Goal: Information Seeking & Learning: Learn about a topic

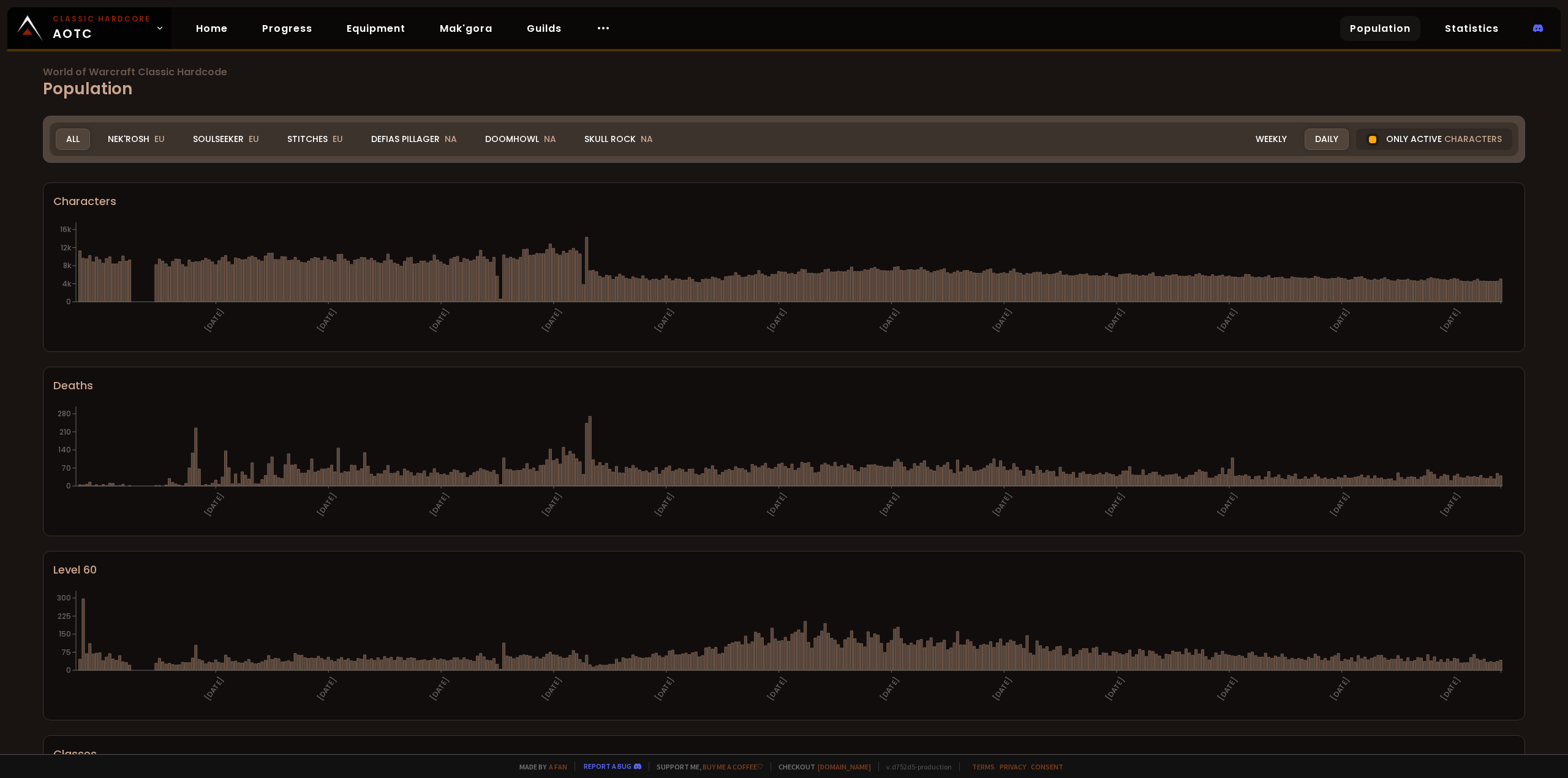
click at [231, 137] on div "Soulseeker EU" at bounding box center [226, 139] width 87 height 21
click at [325, 146] on div "Stitches EU" at bounding box center [315, 139] width 77 height 21
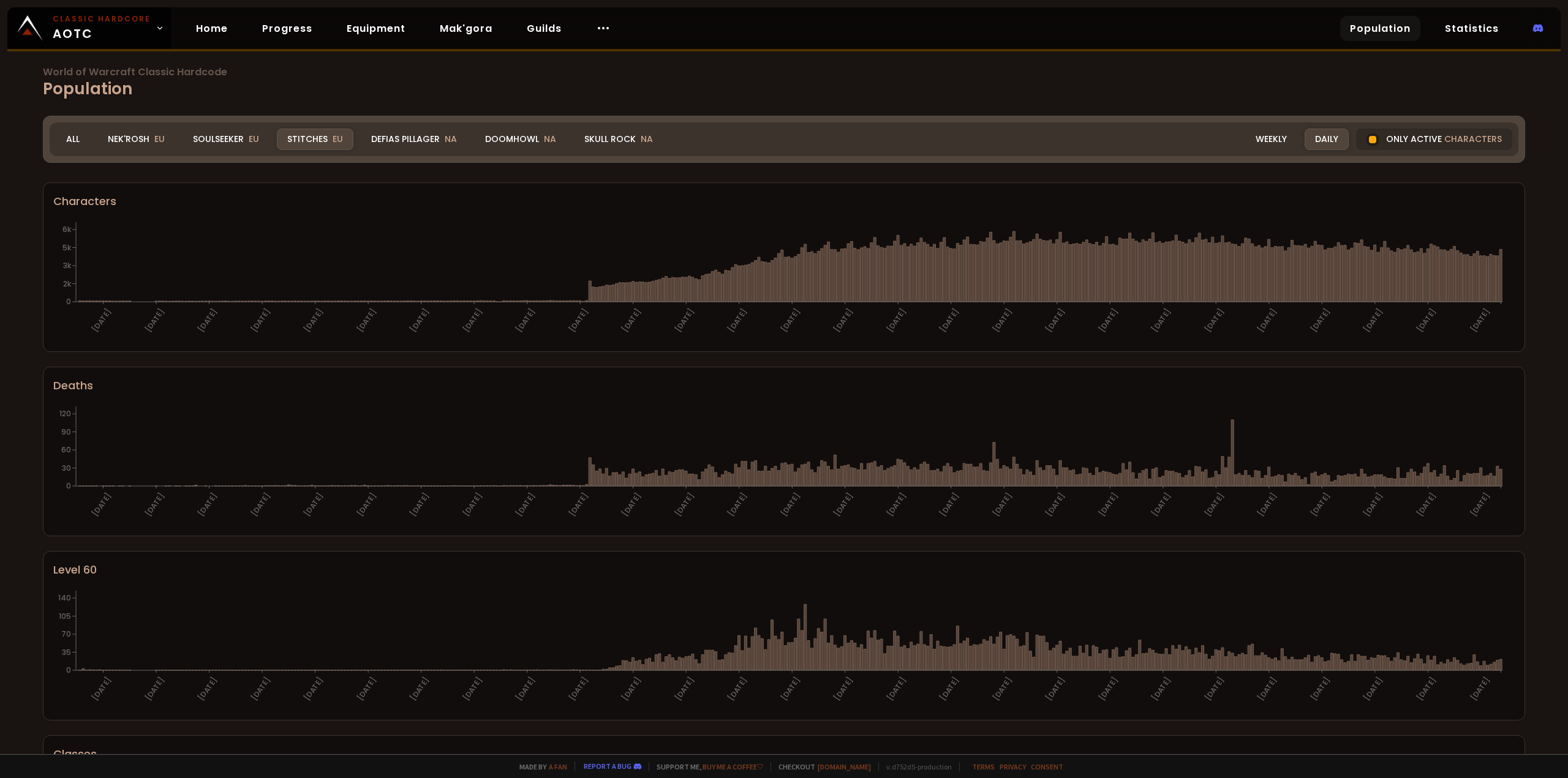
click at [231, 140] on div "Soulseeker EU" at bounding box center [226, 139] width 87 height 21
click at [310, 137] on div "Stitches EU" at bounding box center [315, 139] width 77 height 21
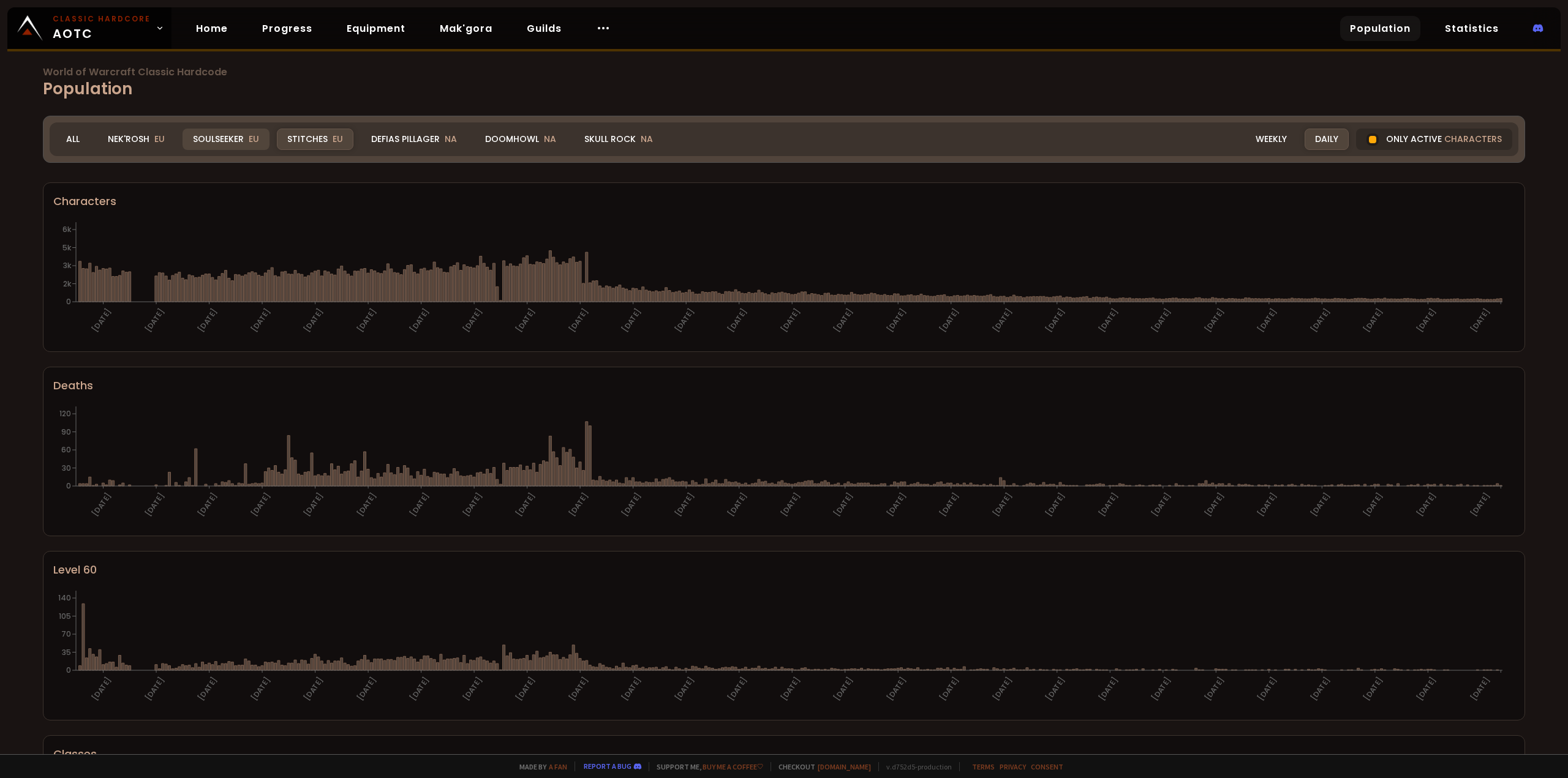
click at [242, 145] on div "Soulseeker EU" at bounding box center [226, 139] width 87 height 21
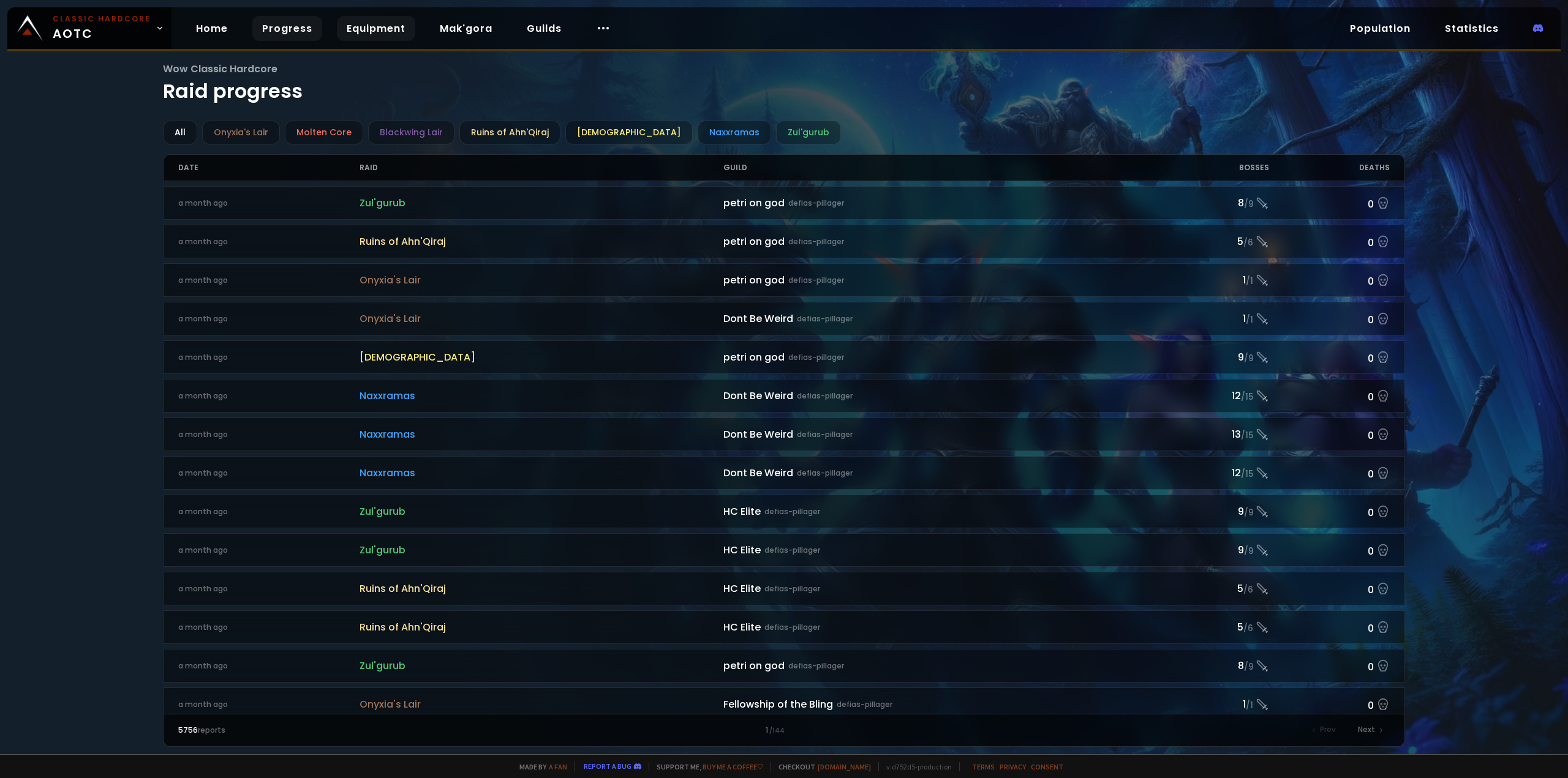
click at [348, 31] on link "Equipment" at bounding box center [376, 29] width 78 height 25
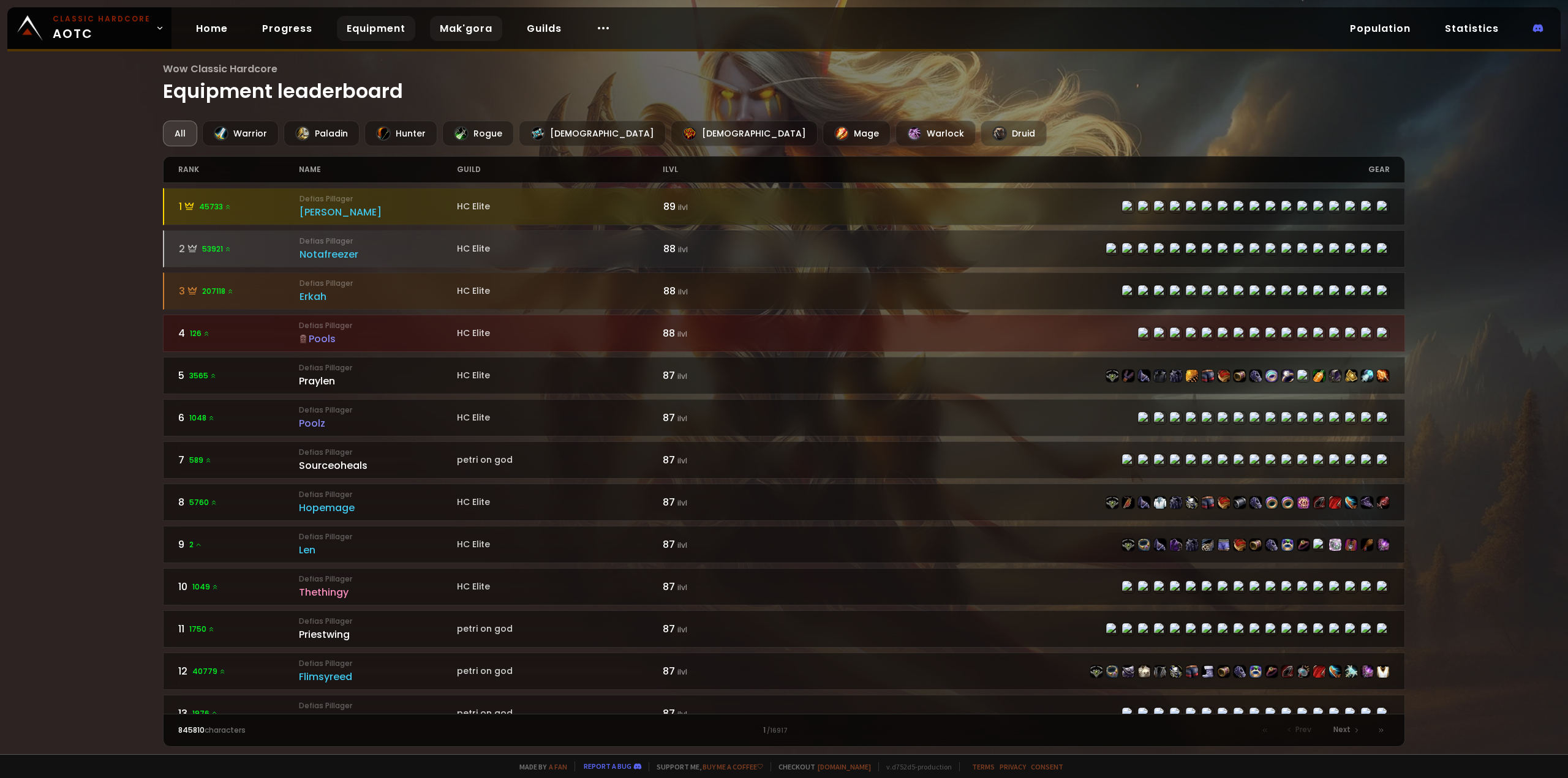
click at [475, 38] on link "Mak'gora" at bounding box center [466, 29] width 72 height 25
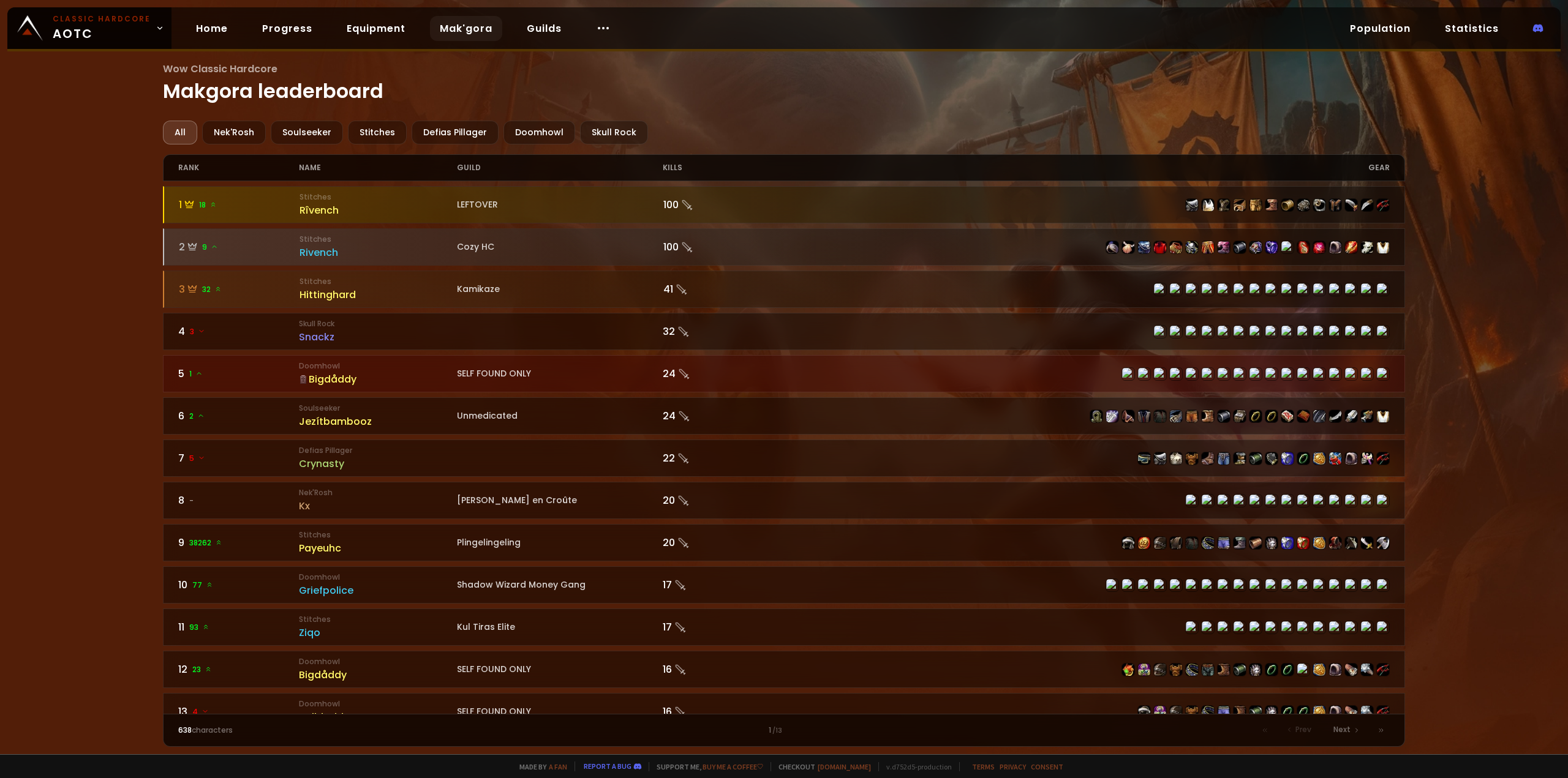
scroll to position [61, 0]
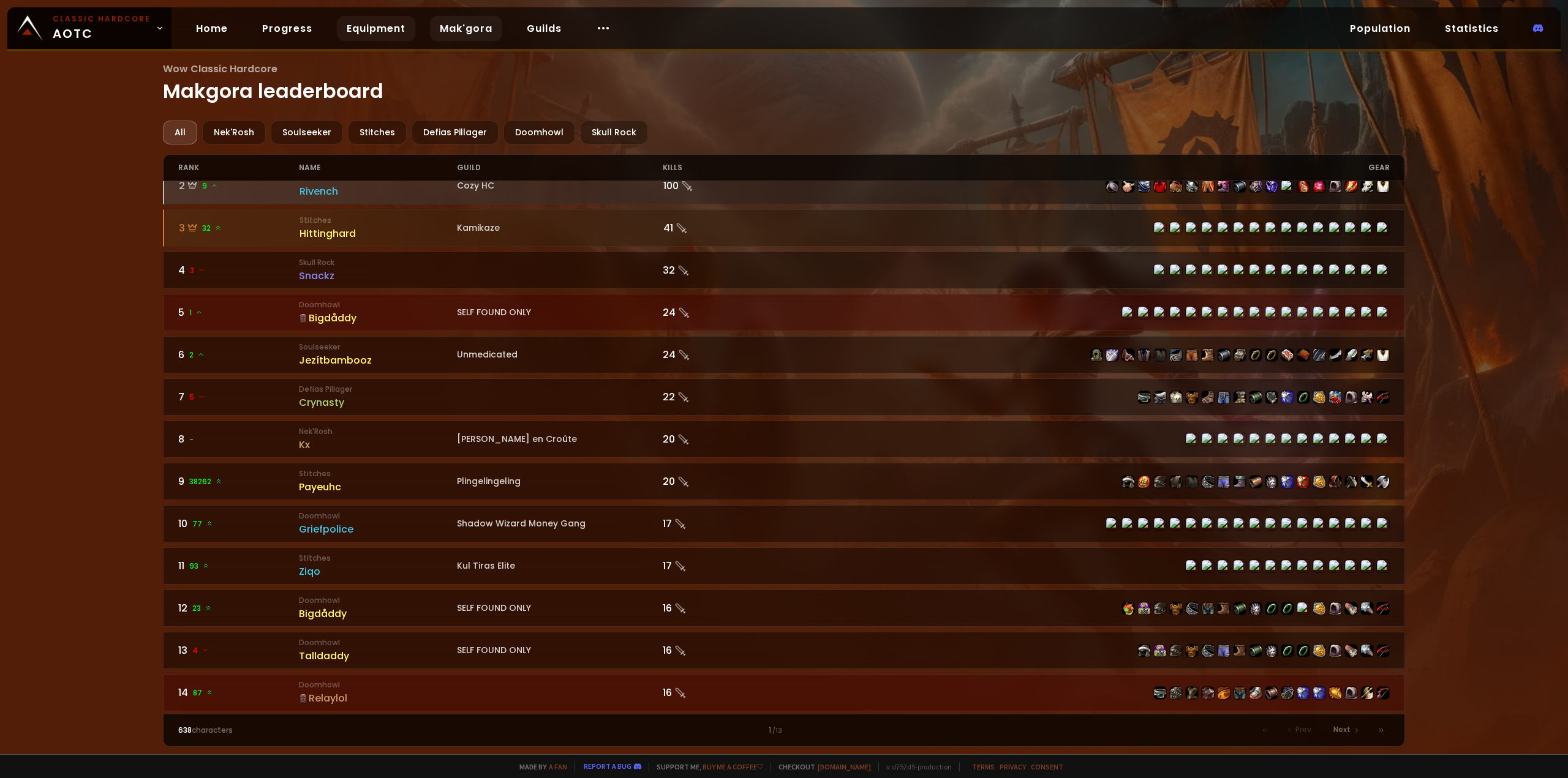
click at [354, 28] on link "Equipment" at bounding box center [376, 29] width 78 height 25
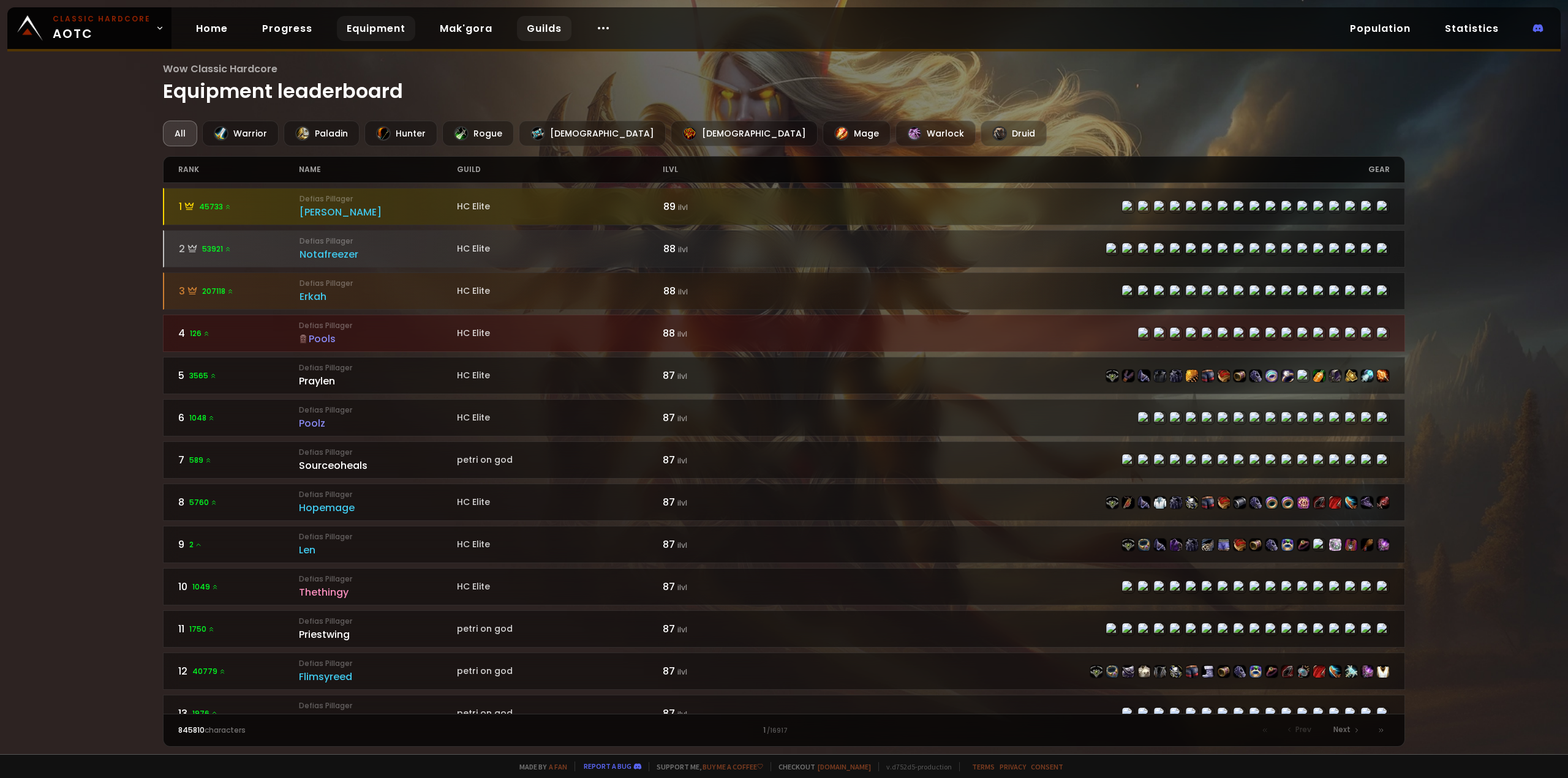
click at [532, 27] on link "Guilds" at bounding box center [544, 29] width 55 height 25
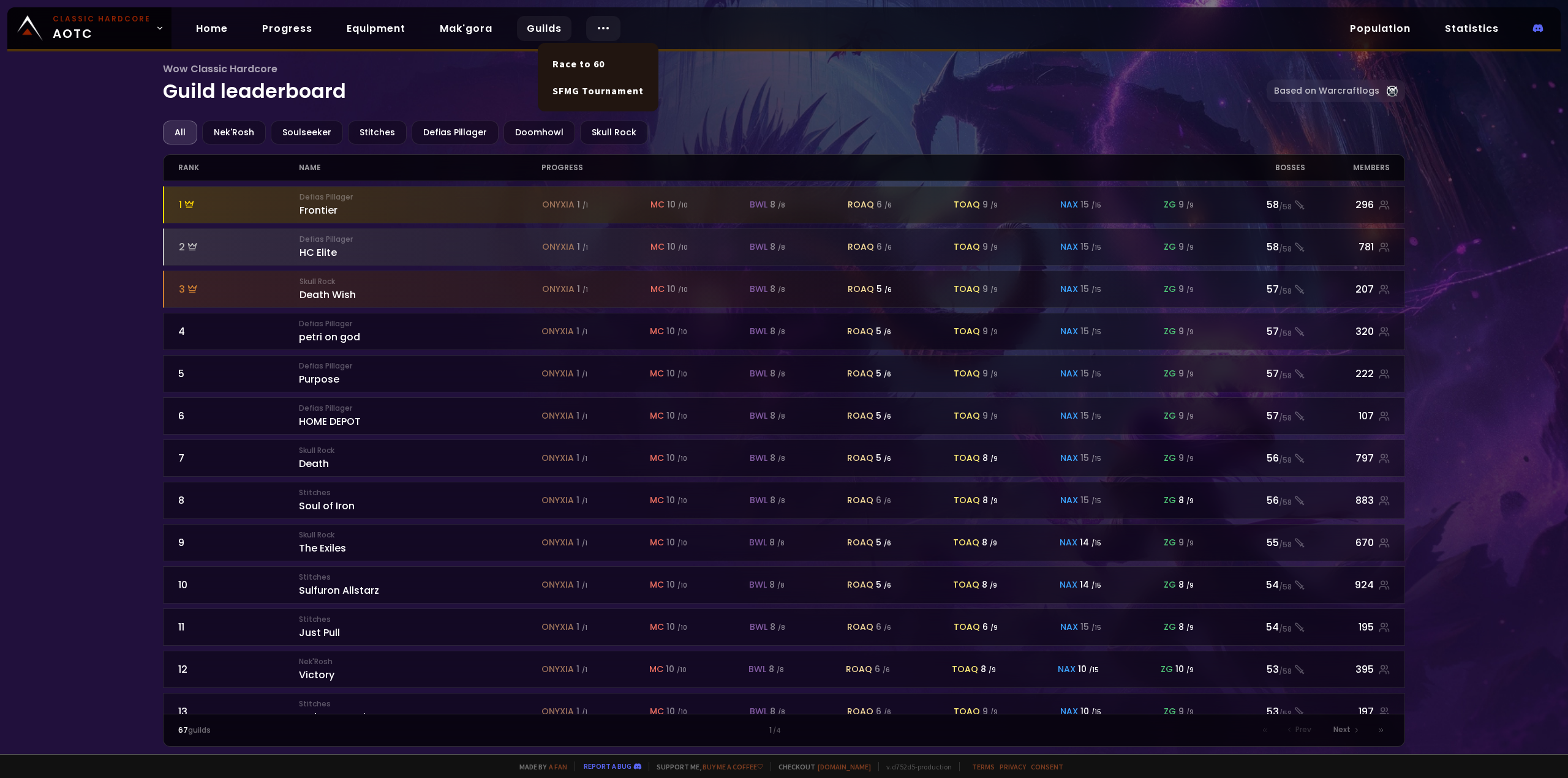
click at [598, 32] on icon at bounding box center [603, 28] width 15 height 15
click at [598, 70] on link "Race to 60" at bounding box center [597, 64] width 106 height 27
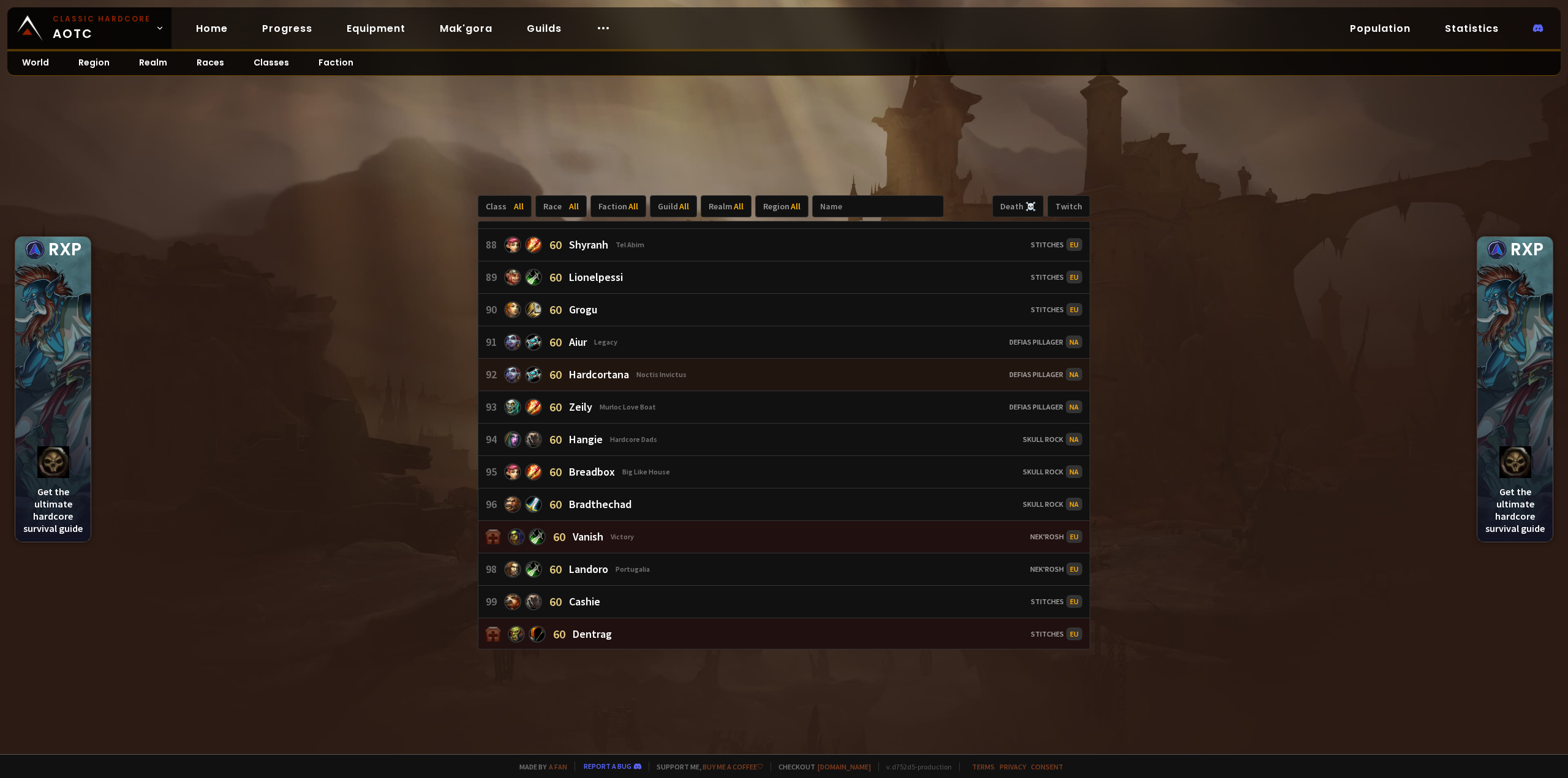
scroll to position [2754, 0]
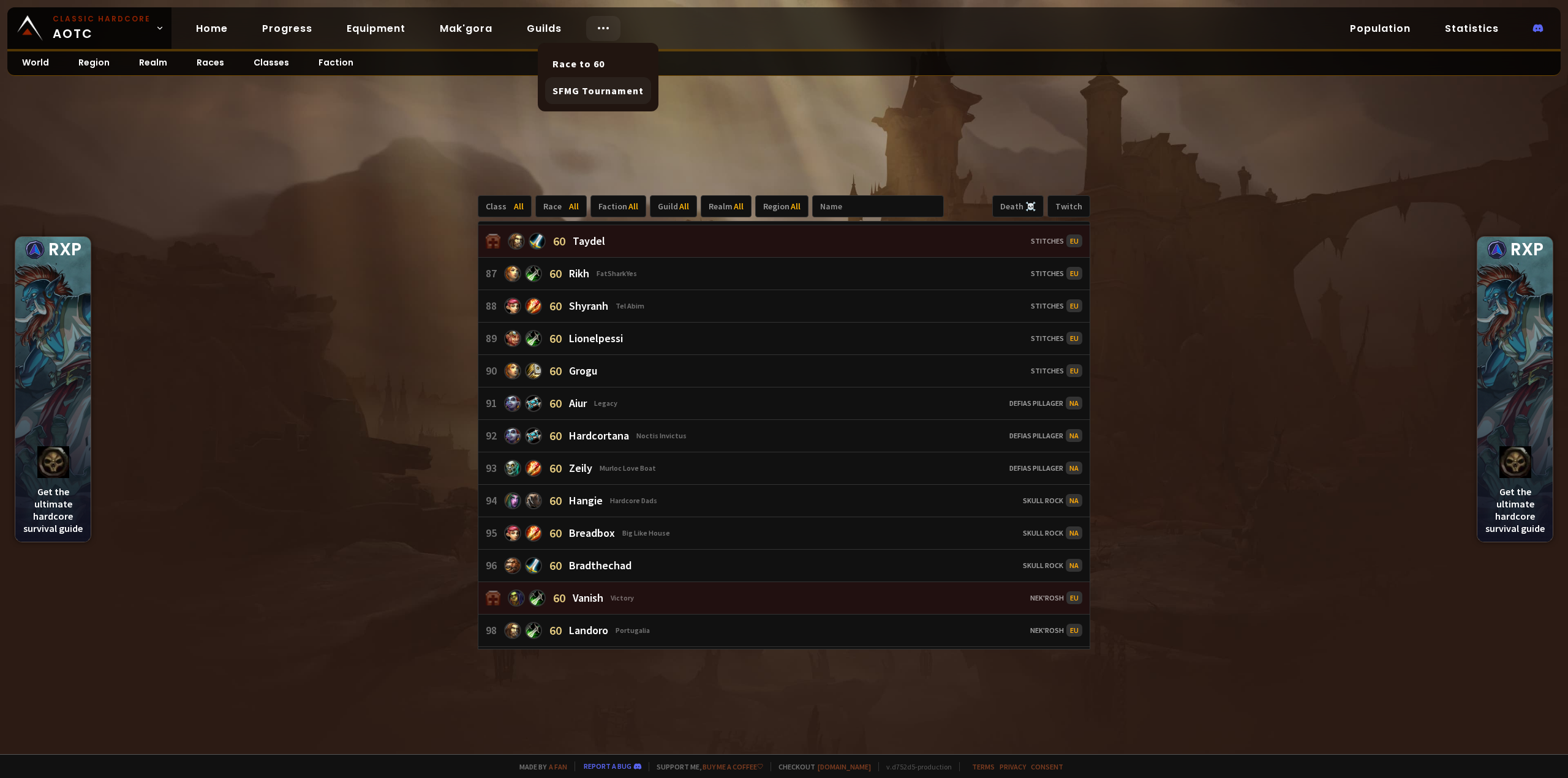
click at [600, 82] on link "SFMG Tournament" at bounding box center [597, 90] width 106 height 27
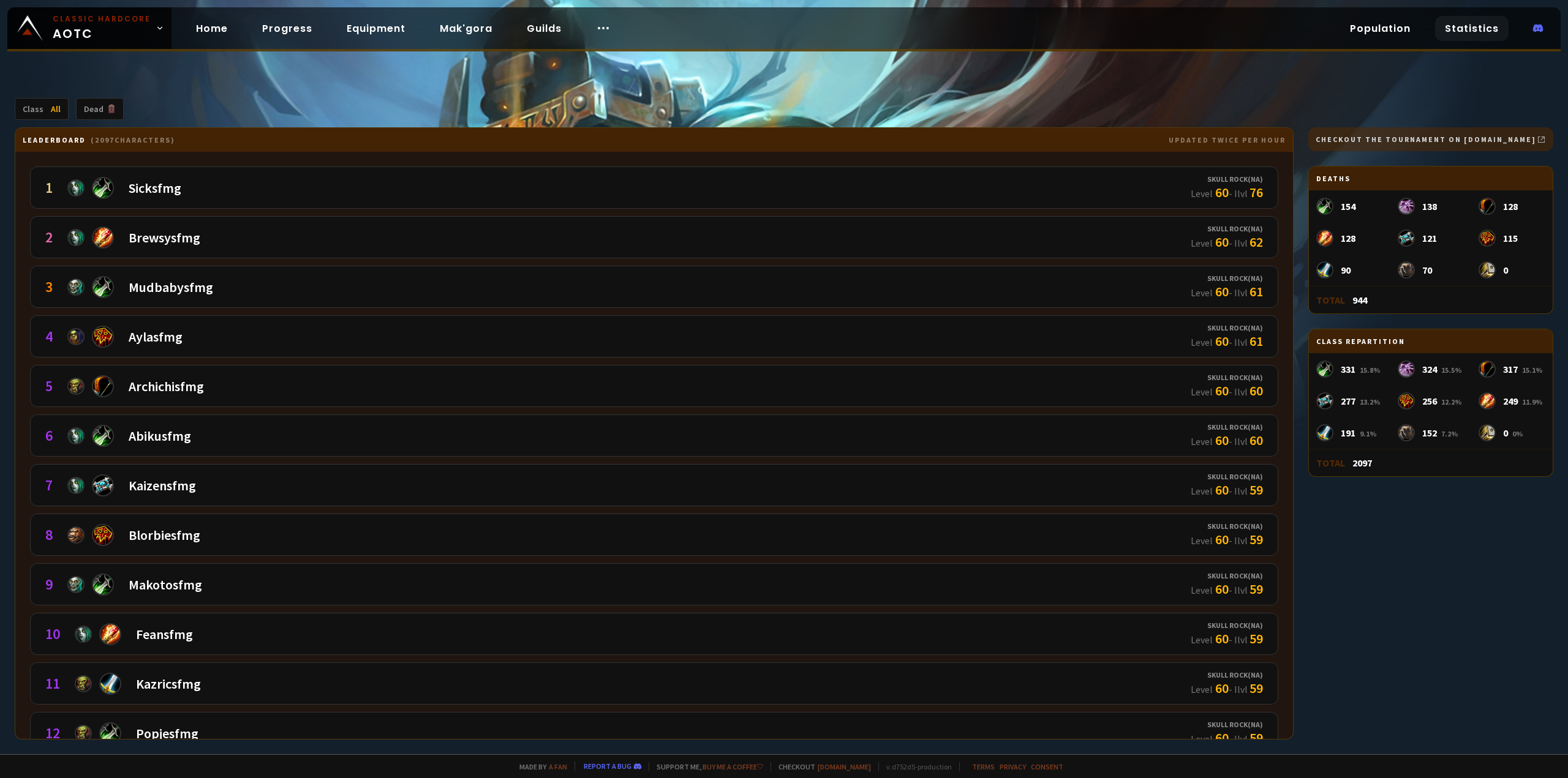
click at [1457, 30] on link "Statistics" at bounding box center [1471, 29] width 73 height 25
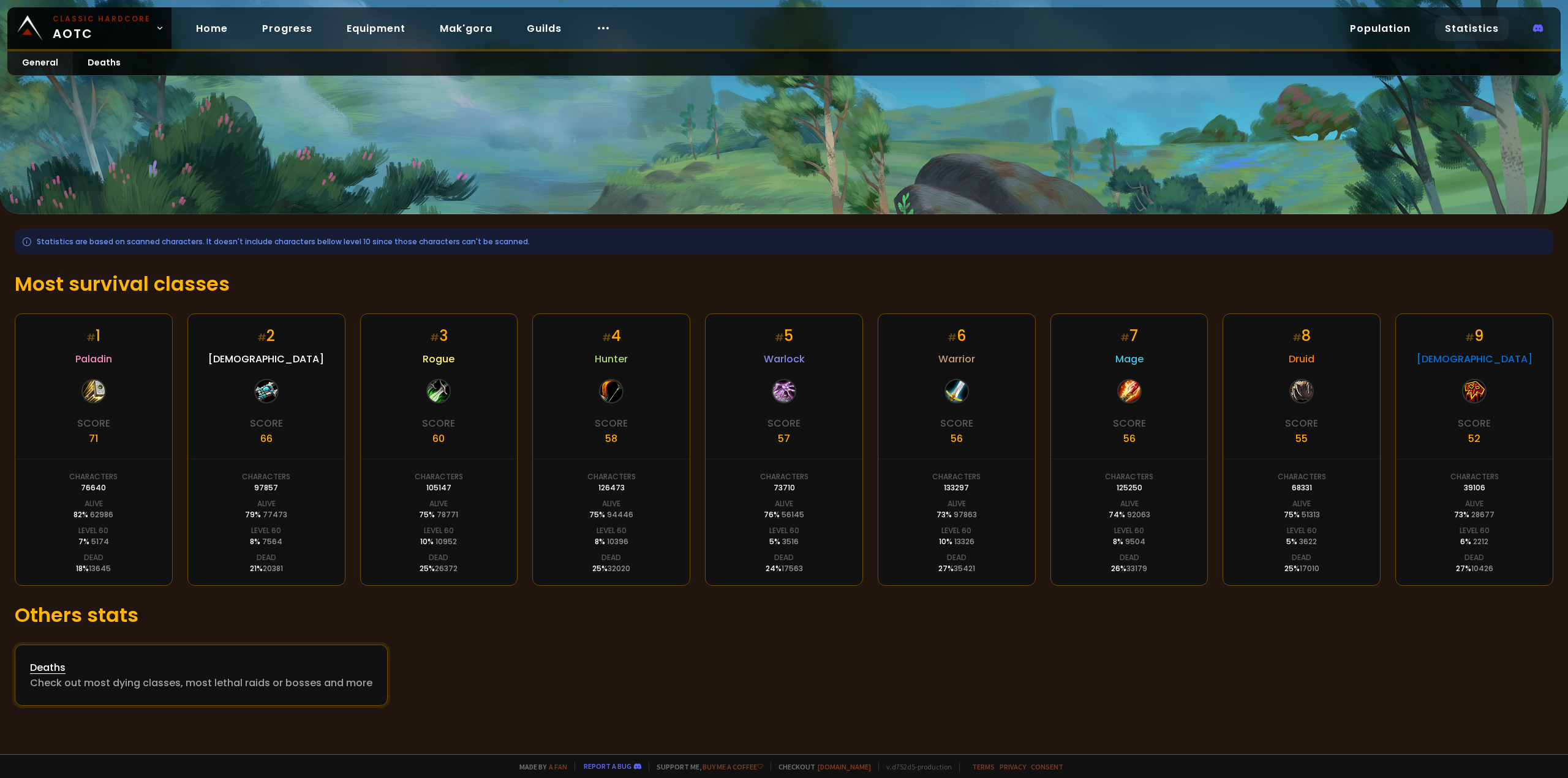
click at [58, 663] on div "Deaths" at bounding box center [201, 667] width 342 height 16
